Goal: Go to known website: Go to known website

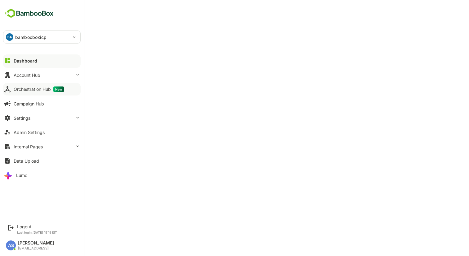
click at [29, 91] on div "Orchestration Hub New" at bounding box center [39, 89] width 50 height 6
click at [21, 225] on div "Logout" at bounding box center [37, 226] width 40 height 5
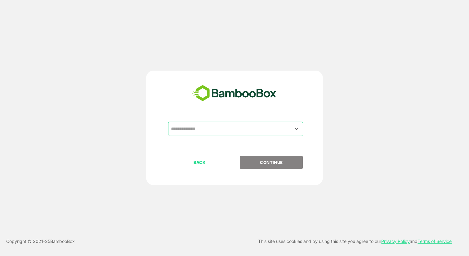
click at [220, 128] on input "text" at bounding box center [236, 129] width 133 height 12
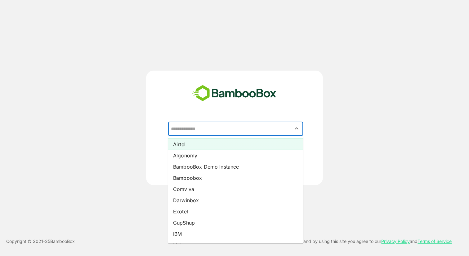
click at [209, 142] on li "Airtel" at bounding box center [235, 143] width 135 height 11
type input "******"
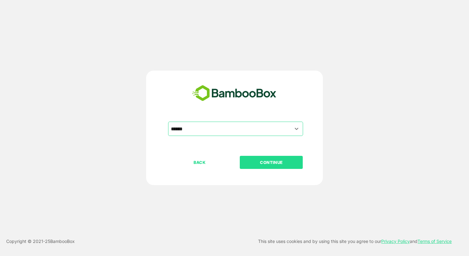
click at [261, 161] on p "CONTINUE" at bounding box center [272, 162] width 62 height 7
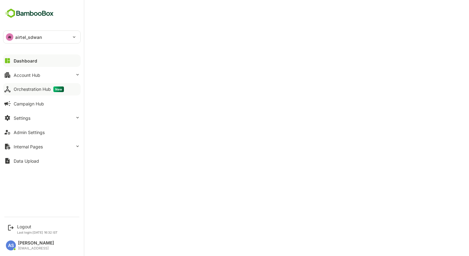
click at [26, 90] on div "Orchestration Hub New" at bounding box center [39, 89] width 50 height 6
click at [23, 91] on div "Orchestration Hub New" at bounding box center [40, 89] width 53 height 6
click at [29, 88] on div "Orchestration Hub New" at bounding box center [40, 89] width 53 height 6
click at [25, 227] on div "Logout" at bounding box center [37, 226] width 41 height 5
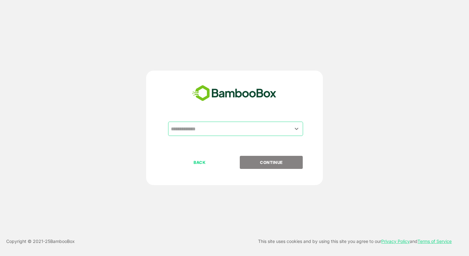
click at [210, 128] on input "text" at bounding box center [236, 129] width 133 height 12
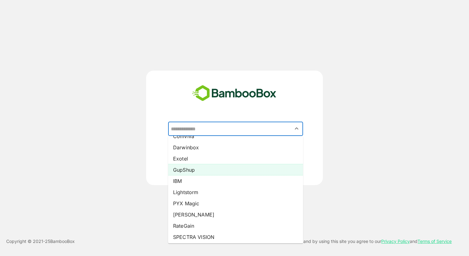
scroll to position [54, 0]
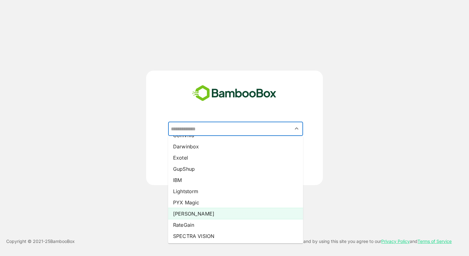
click at [190, 214] on li "[PERSON_NAME]" at bounding box center [235, 213] width 135 height 11
type input "*****"
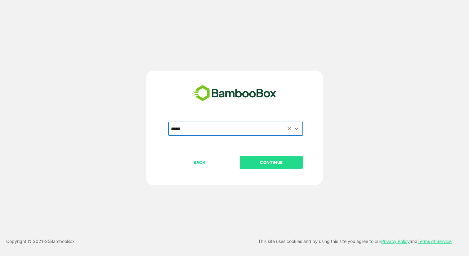
click at [275, 161] on p "CONTINUE" at bounding box center [272, 162] width 62 height 7
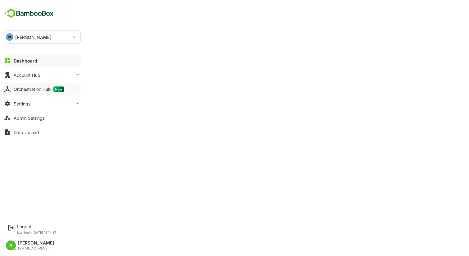
click at [35, 87] on div "Orchestration Hub New" at bounding box center [39, 89] width 50 height 6
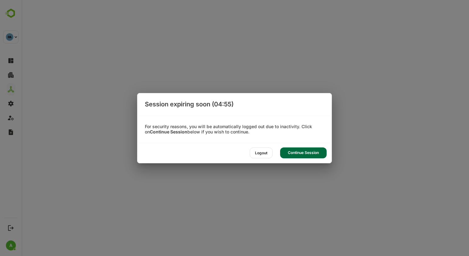
click at [261, 48] on div "Session expiring soon (04:55) For security reasons, you will be automatically l…" at bounding box center [234, 128] width 469 height 256
click at [301, 154] on div "Continue Session" at bounding box center [303, 152] width 47 height 11
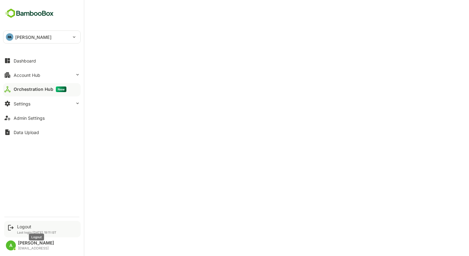
click at [23, 225] on div "Logout" at bounding box center [36, 226] width 39 height 5
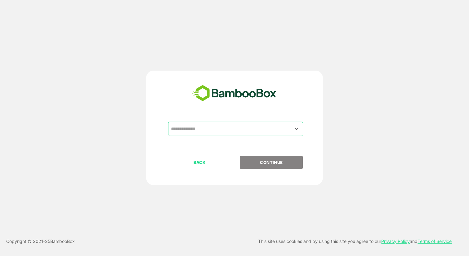
click at [226, 128] on input "text" at bounding box center [236, 129] width 133 height 12
